Goal: Navigation & Orientation: Go to known website

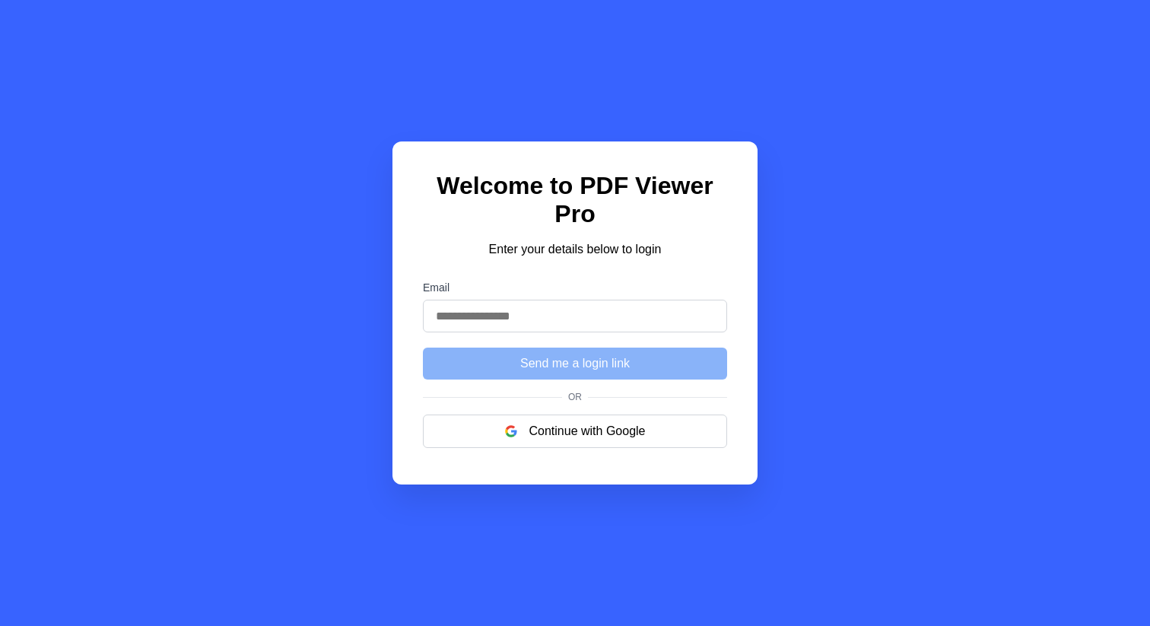
click at [1004, 353] on div "Welcome to PDF Viewer Pro Enter your details below to login Email Send me a log…" at bounding box center [575, 313] width 1150 height 626
